Goal: Information Seeking & Learning: Compare options

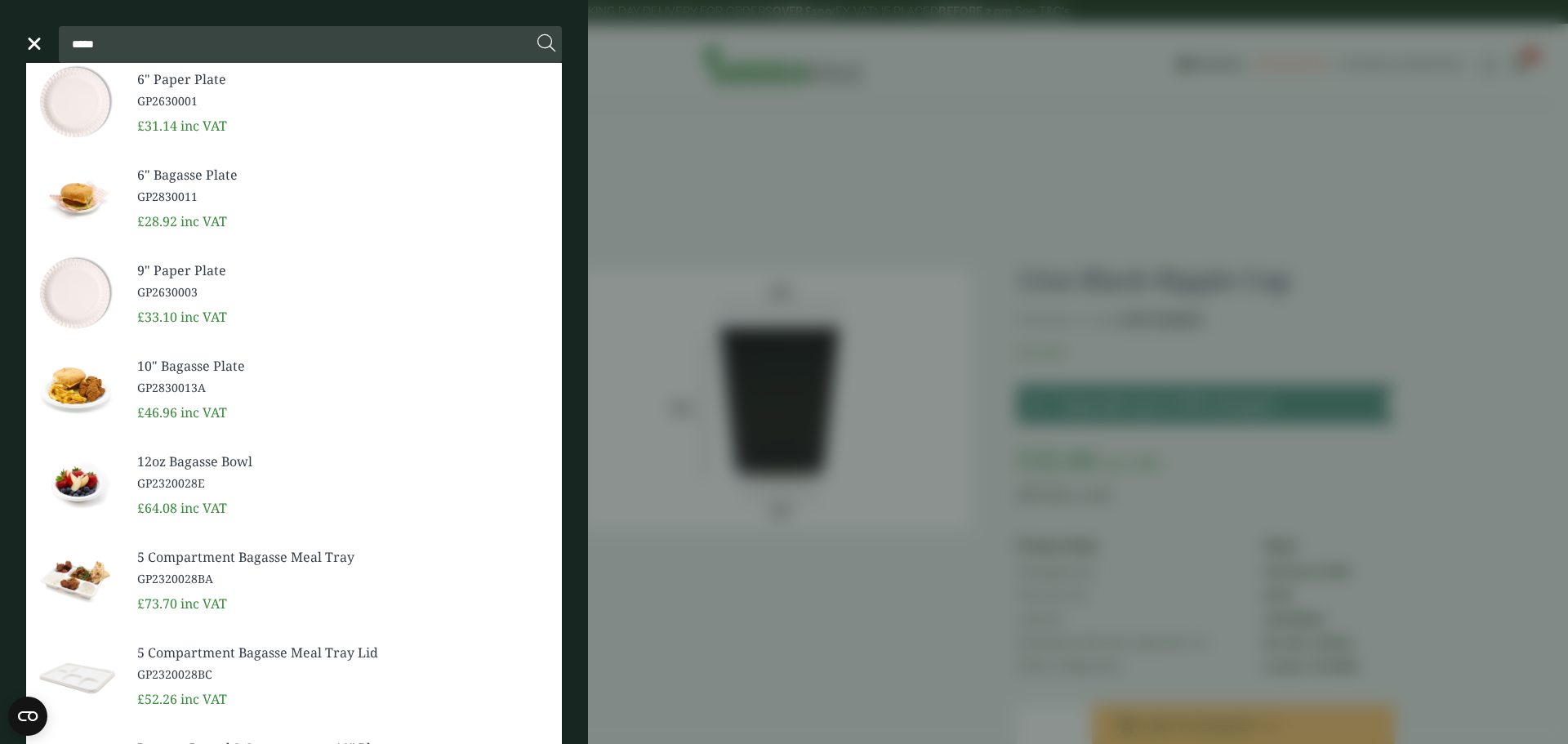
click at [37, 37] on link "Menu" at bounding box center [32, 42] width 17 height 17
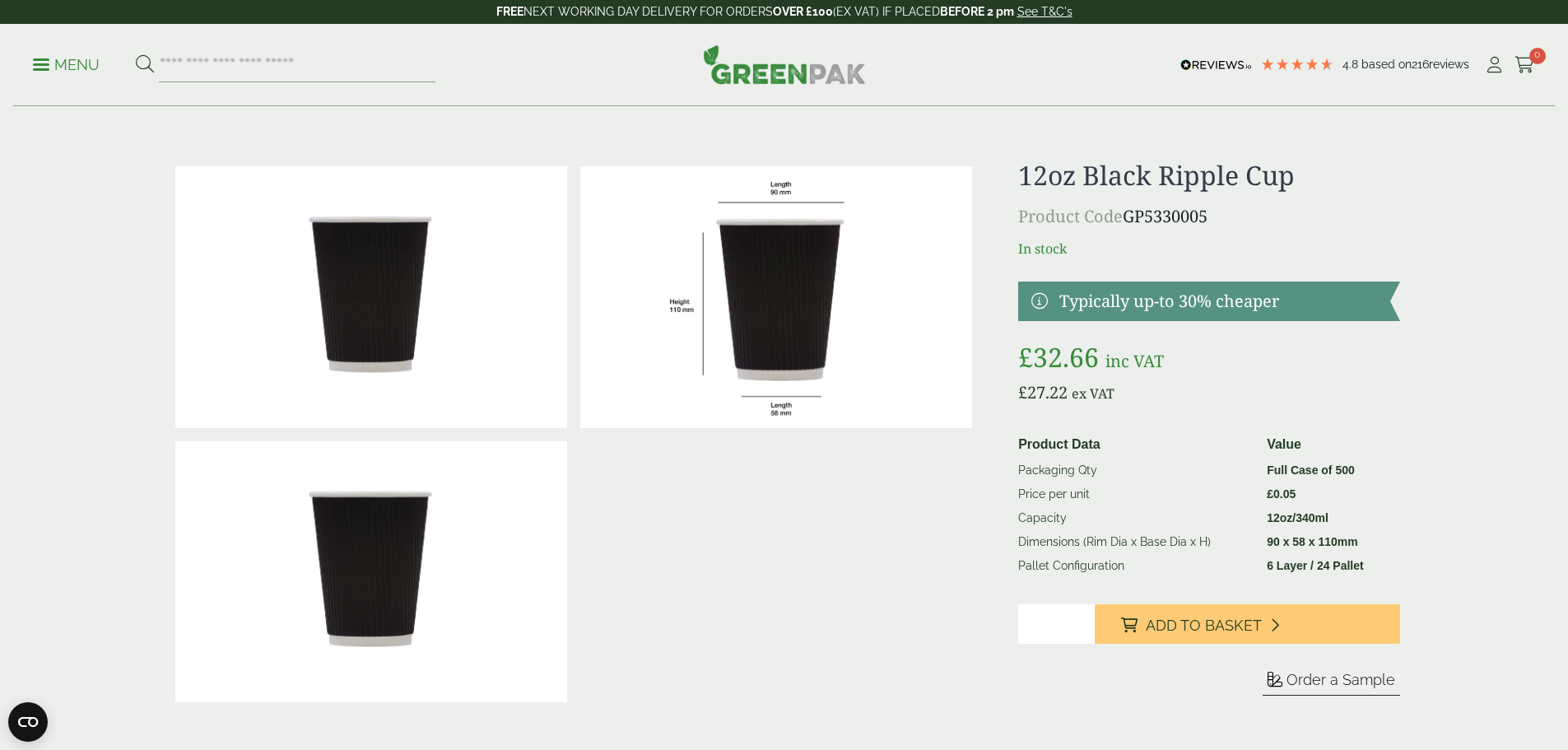
click at [792, 74] on img at bounding box center [784, 64] width 163 height 39
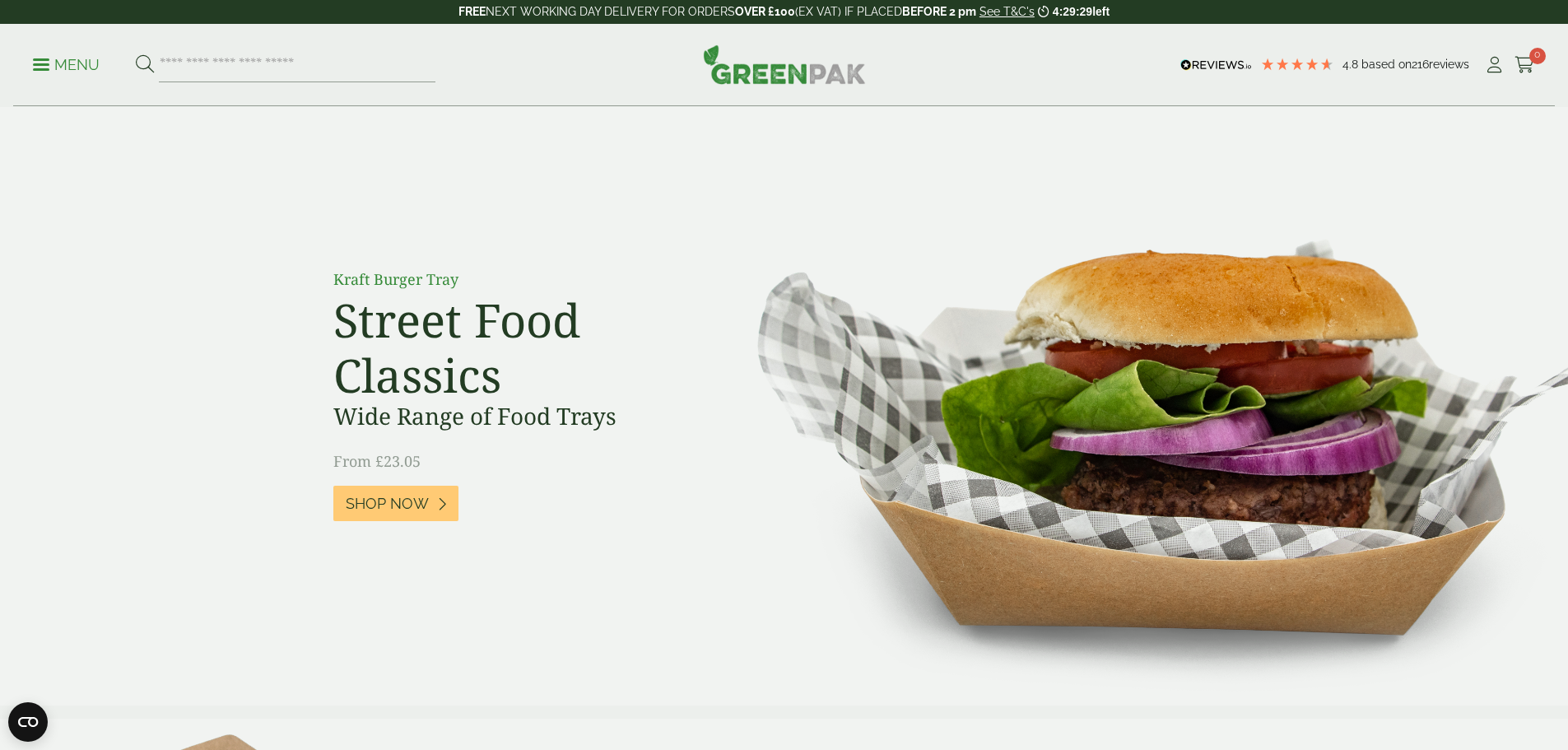
click at [87, 67] on p "Menu" at bounding box center [66, 65] width 67 height 20
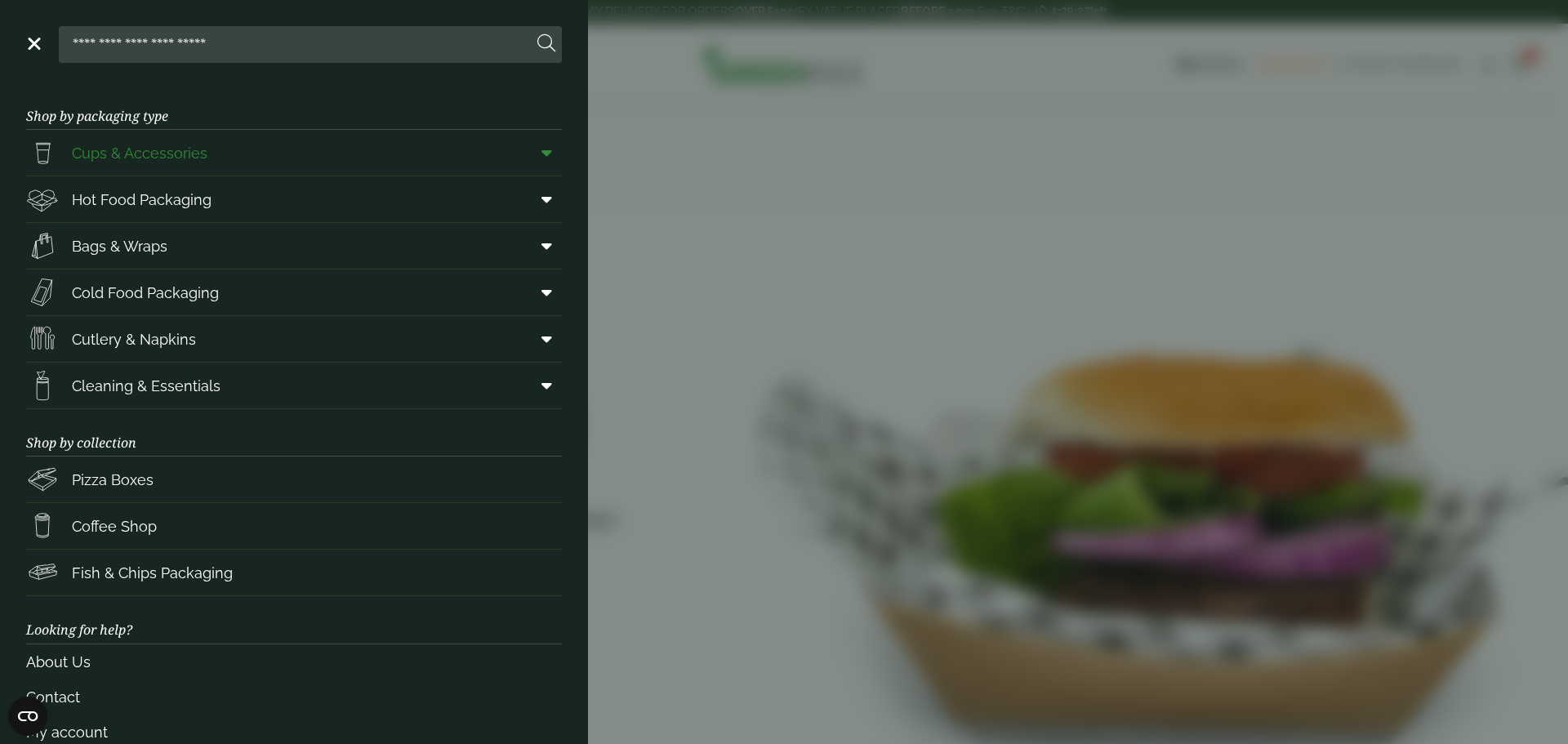
click at [165, 149] on span "Cups & Accessories" at bounding box center [139, 153] width 135 height 23
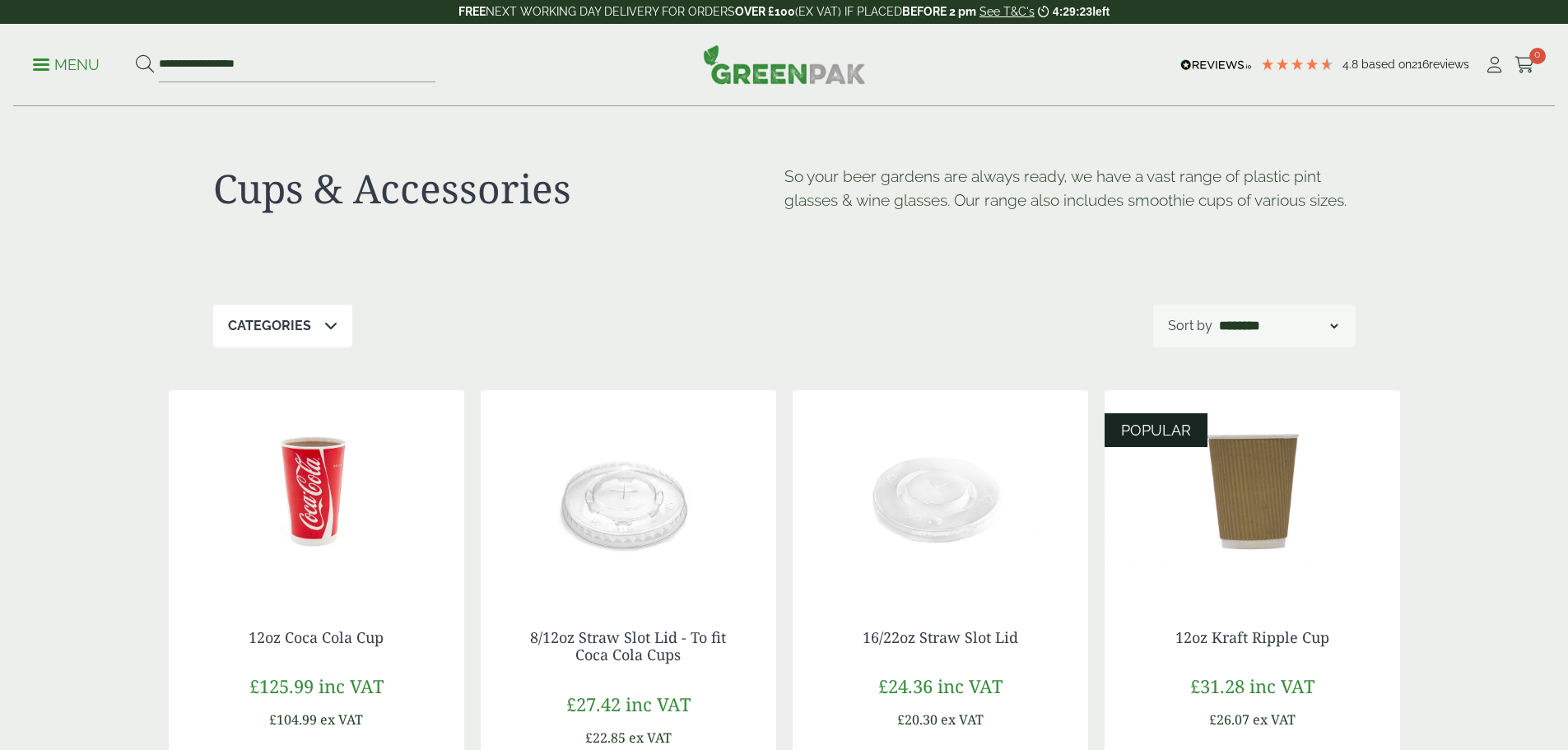
click at [318, 514] on img at bounding box center [317, 492] width 296 height 206
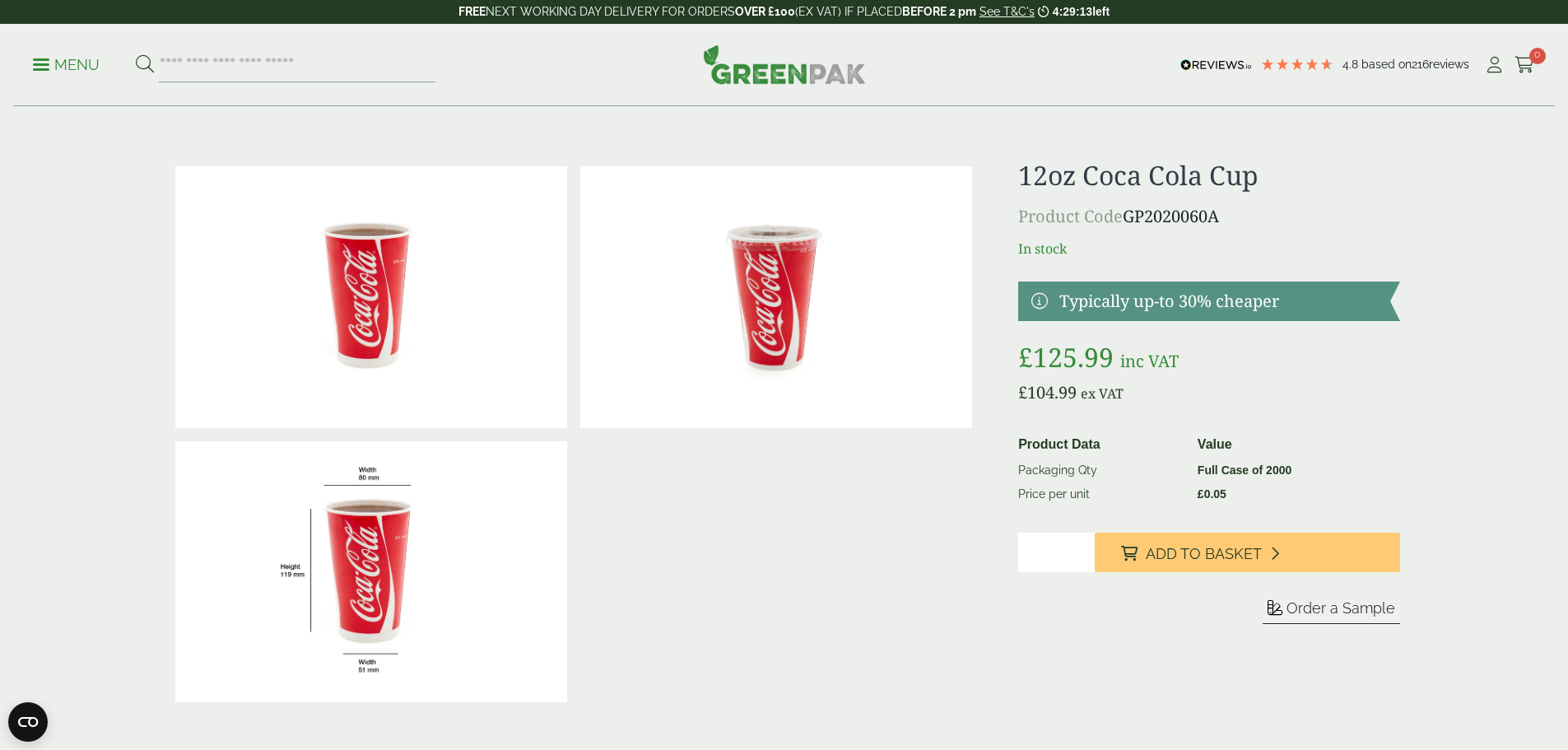
click at [87, 55] on p "Menu" at bounding box center [66, 65] width 67 height 20
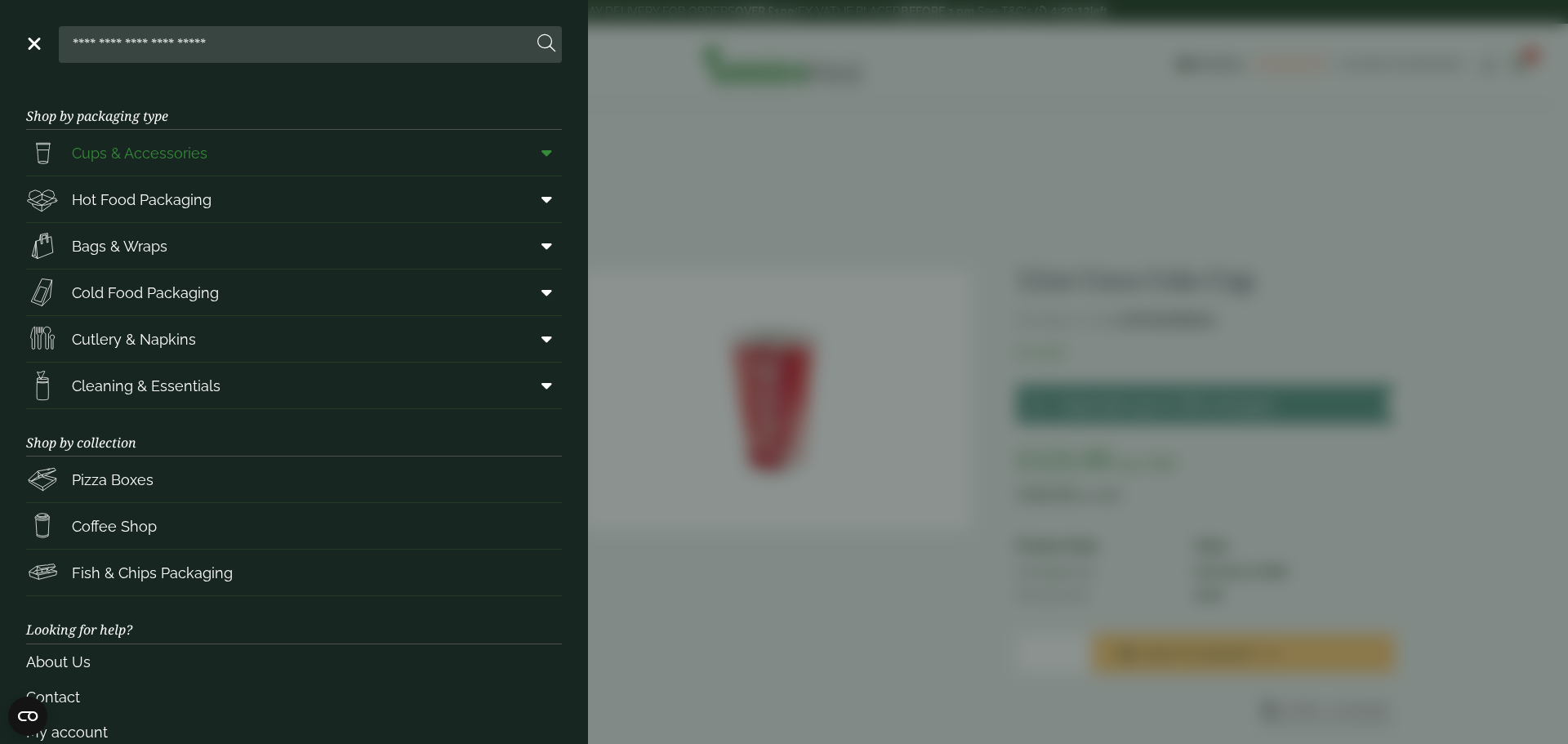
click at [232, 149] on link "Cups & Accessories" at bounding box center [294, 153] width 535 height 46
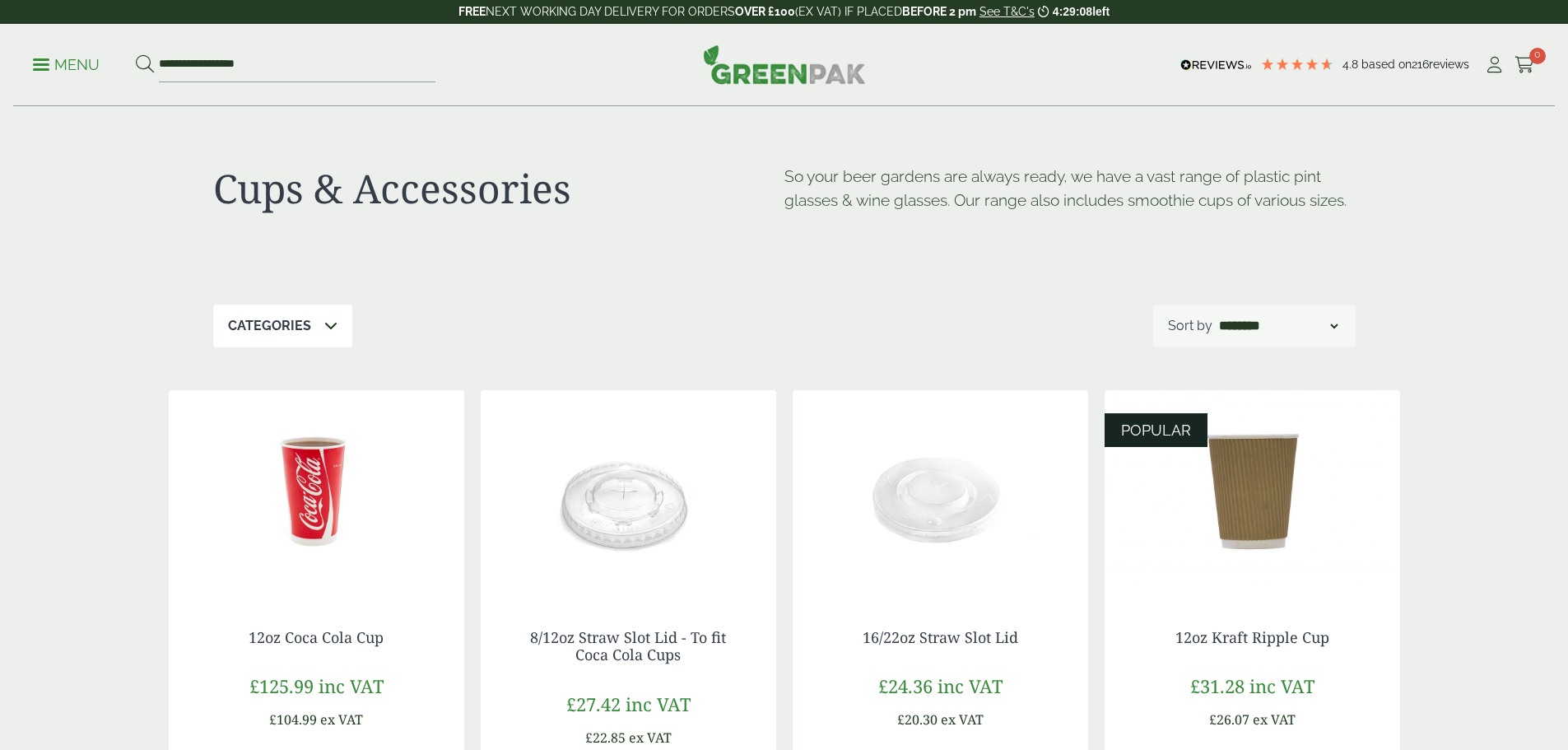
click at [77, 61] on p "Menu" at bounding box center [66, 65] width 67 height 20
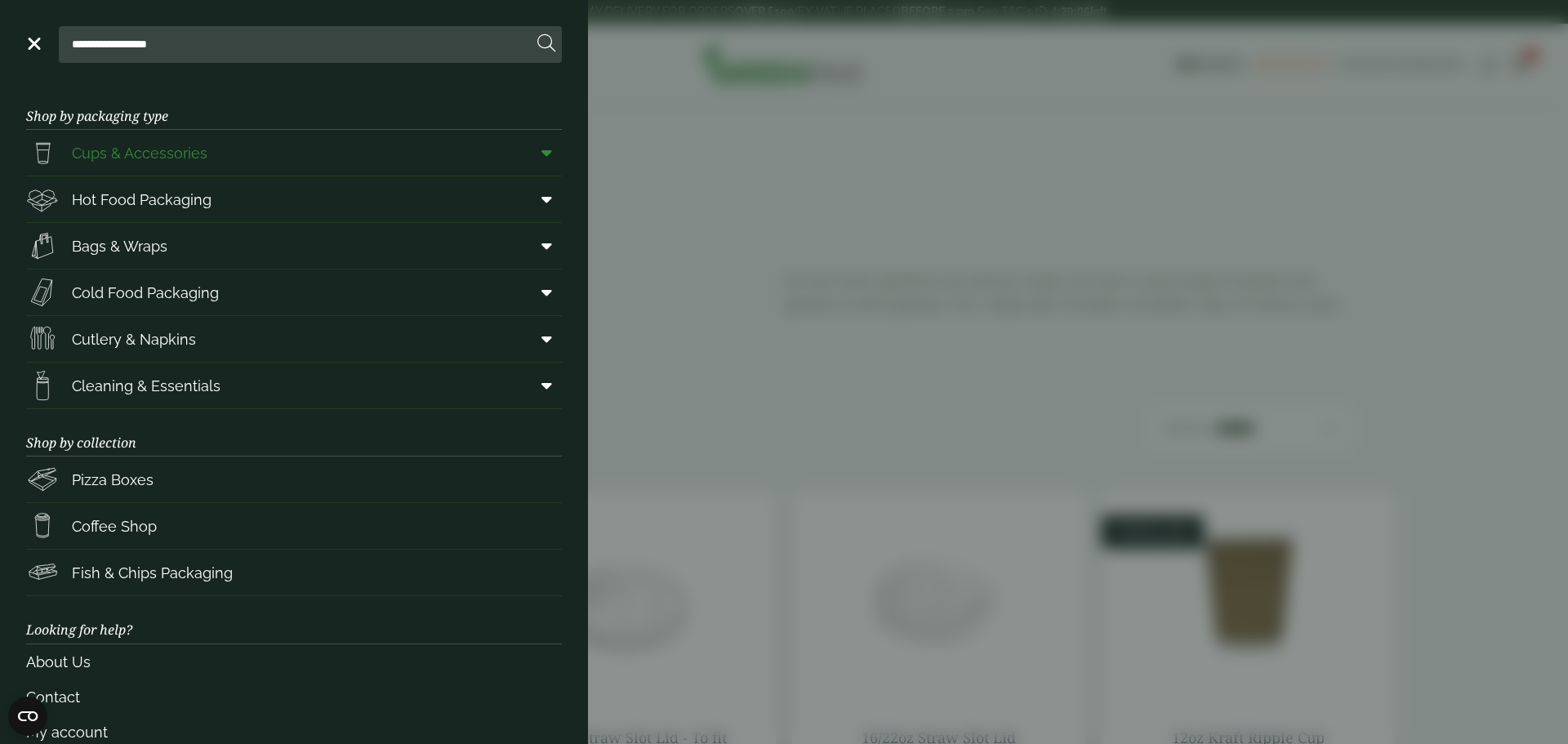
click at [541, 153] on icon at bounding box center [546, 153] width 11 height 17
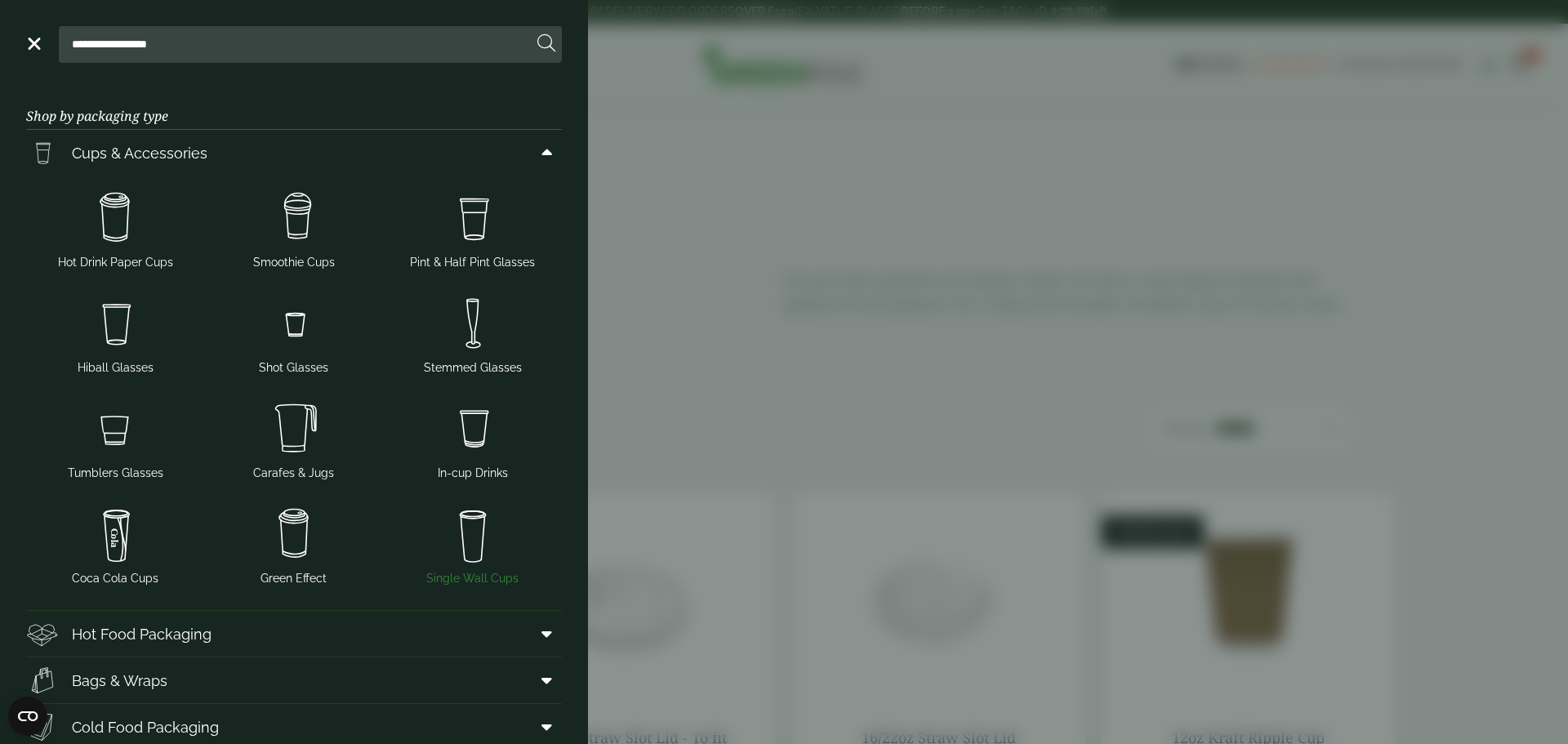
click at [470, 526] on img at bounding box center [472, 534] width 165 height 66
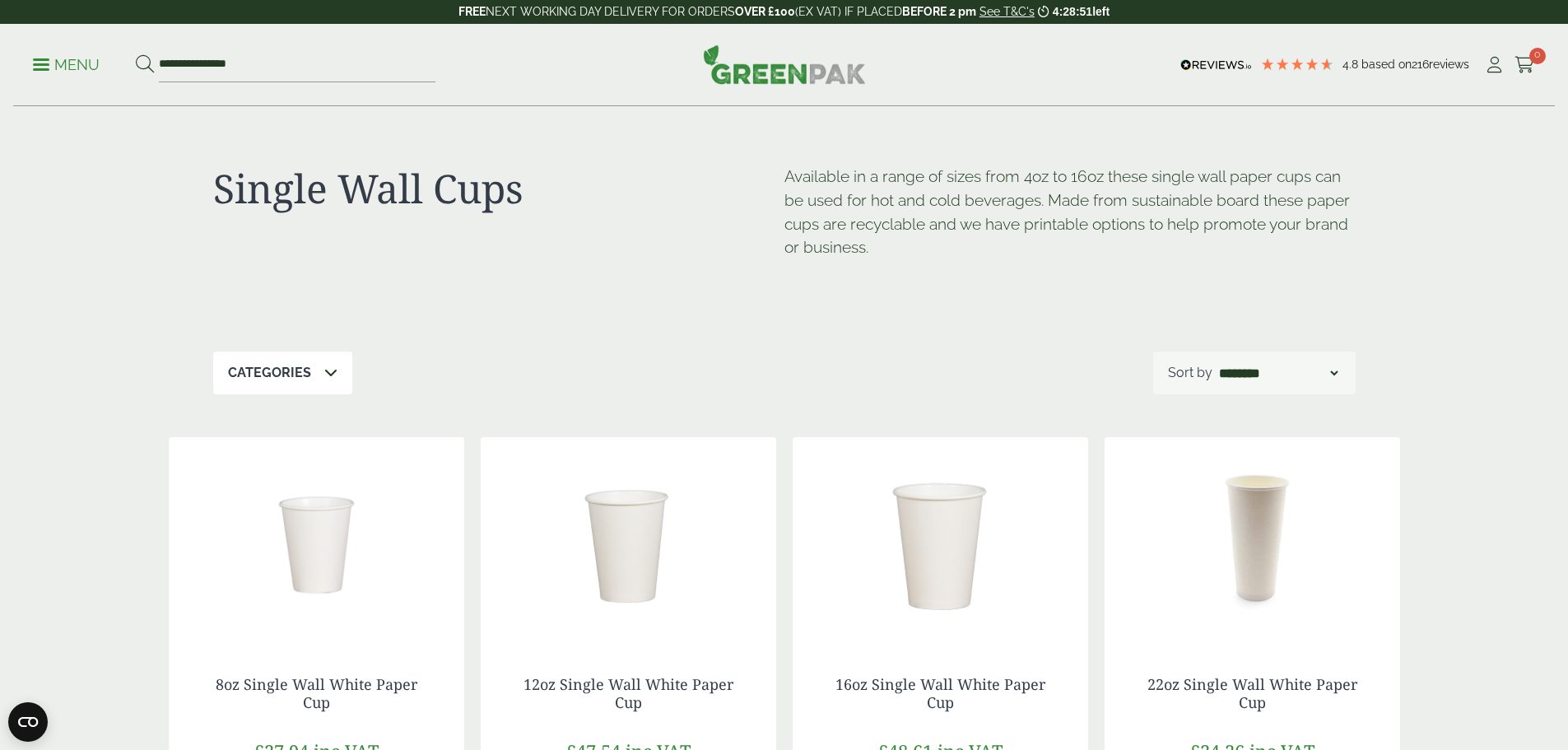
click at [333, 509] on img at bounding box center [317, 540] width 296 height 206
